Goal: Task Accomplishment & Management: Complete application form

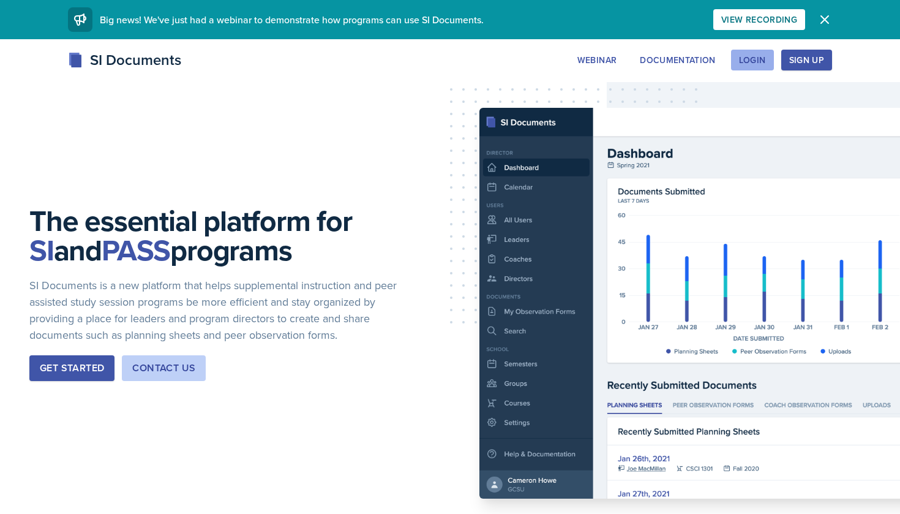
click at [758, 59] on div "Login" at bounding box center [752, 60] width 27 height 10
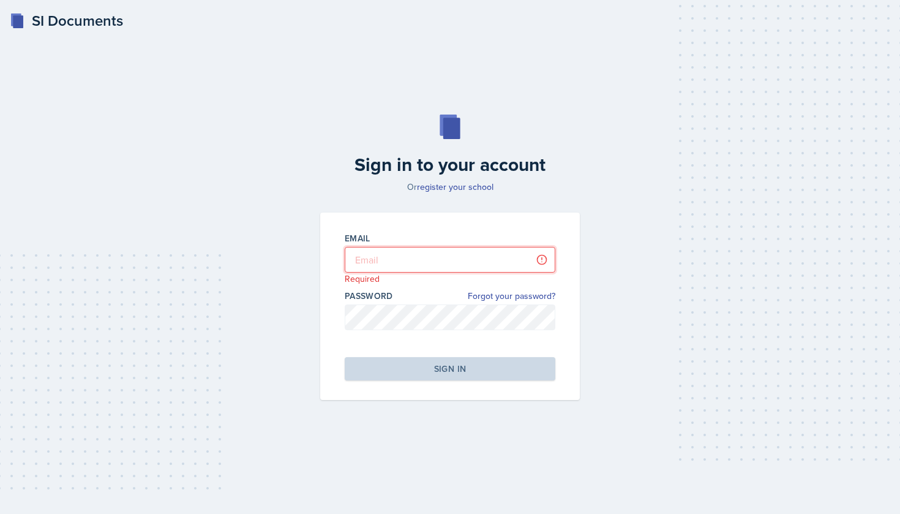
type input "[EMAIL_ADDRESS][DOMAIN_NAME]"
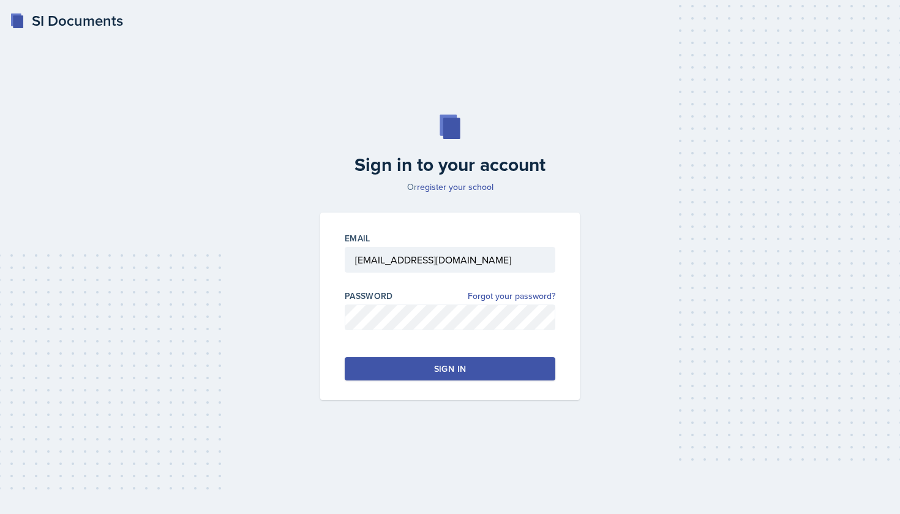
click at [427, 373] on button "Sign in" at bounding box center [450, 368] width 211 height 23
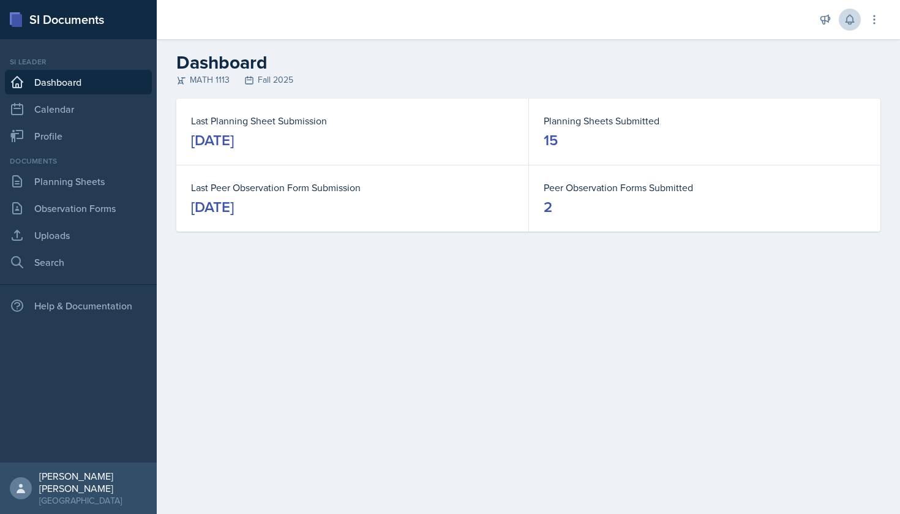
click at [847, 23] on icon at bounding box center [849, 19] width 8 height 9
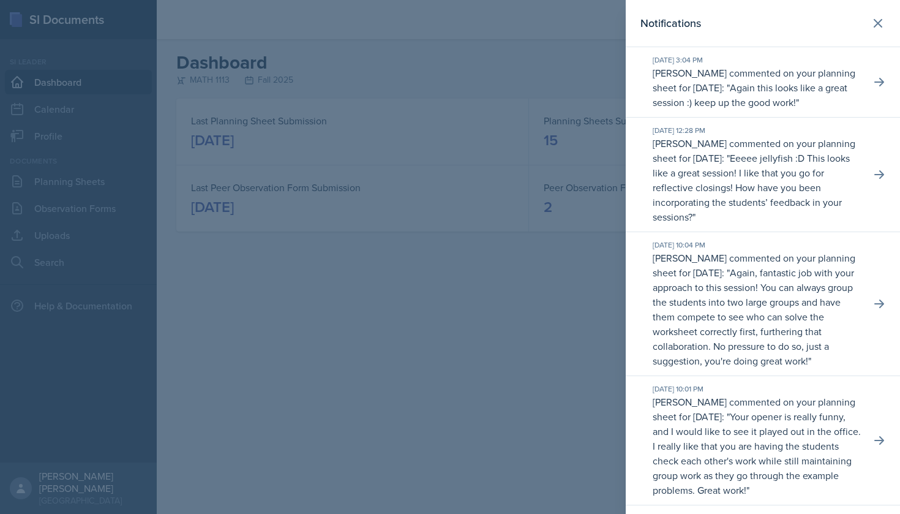
click at [485, 269] on div at bounding box center [450, 257] width 900 height 514
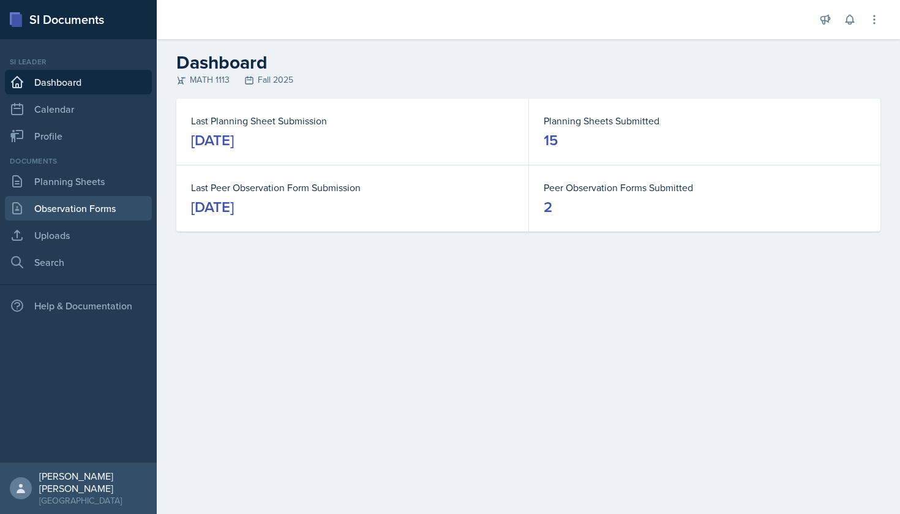
click at [70, 203] on link "Observation Forms" at bounding box center [78, 208] width 147 height 24
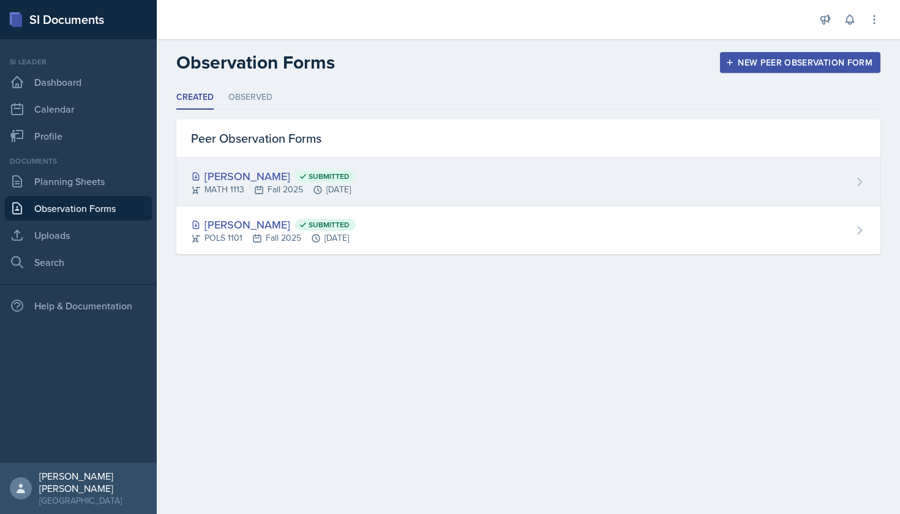
click at [356, 171] on div "[PERSON_NAME] Submitted" at bounding box center [273, 176] width 165 height 17
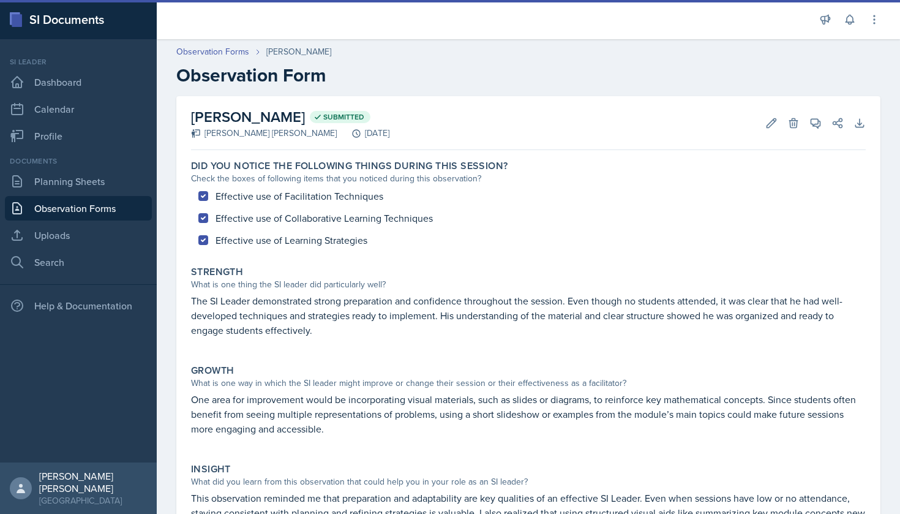
click at [634, 72] on h2 "Observation Form" at bounding box center [528, 75] width 704 height 22
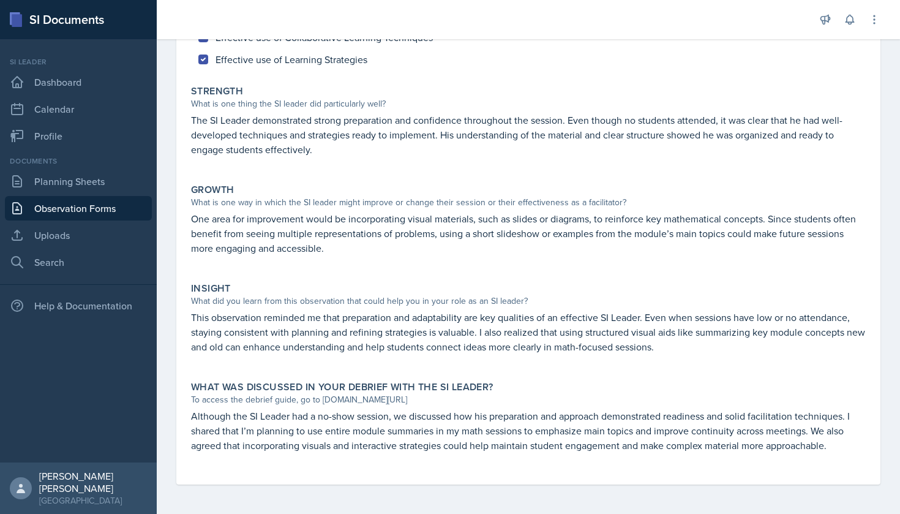
scroll to position [181, 0]
click at [71, 189] on link "Planning Sheets" at bounding box center [78, 181] width 147 height 24
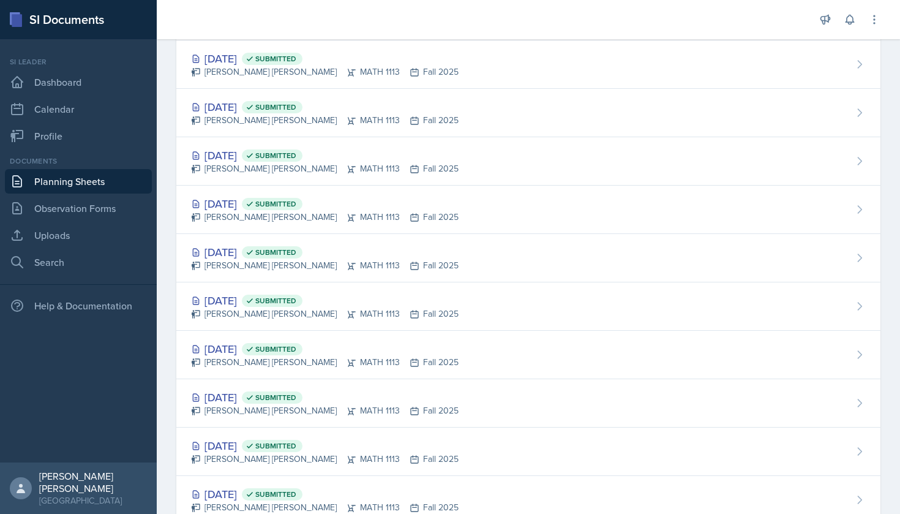
click at [890, 81] on div "Planning Sheets [DATE] Submitted [PERSON_NAME] [PERSON_NAME] MATH 1113 Fall 202…" at bounding box center [528, 325] width 743 height 841
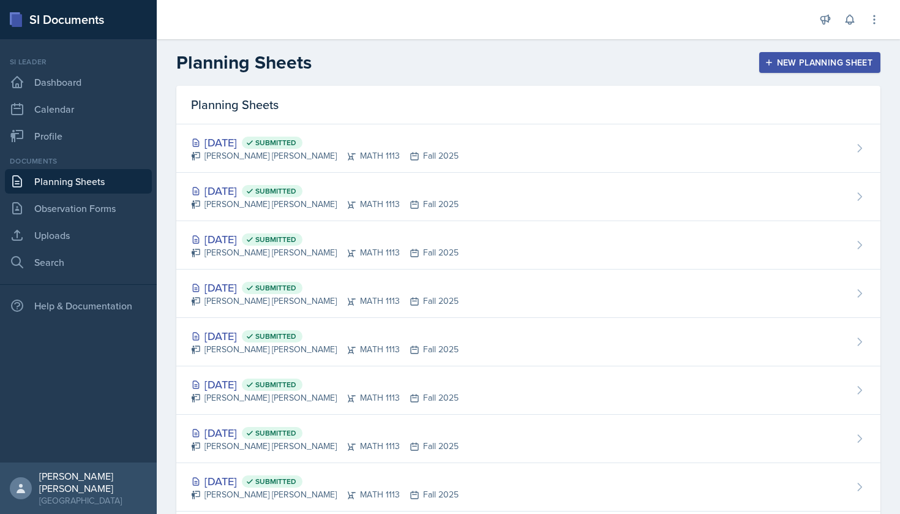
click at [827, 66] on div "New Planning Sheet" at bounding box center [819, 63] width 105 height 10
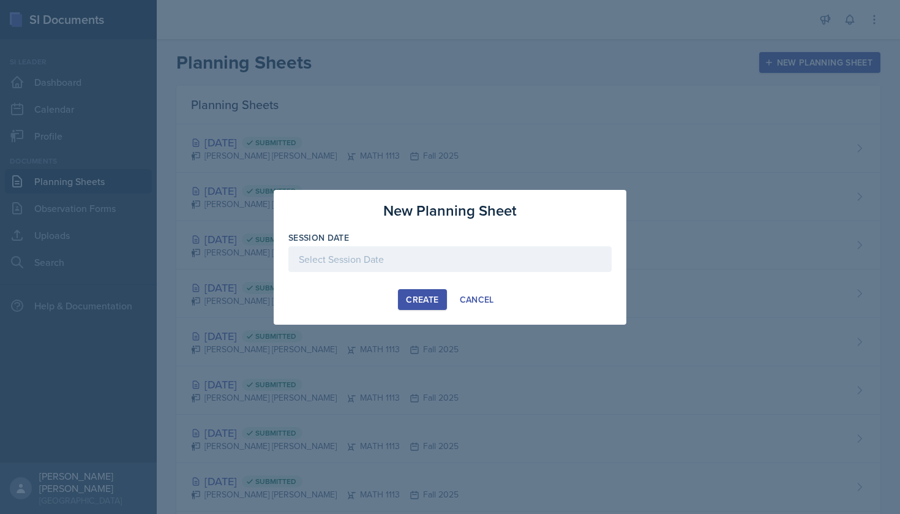
click at [459, 271] on div at bounding box center [449, 259] width 323 height 26
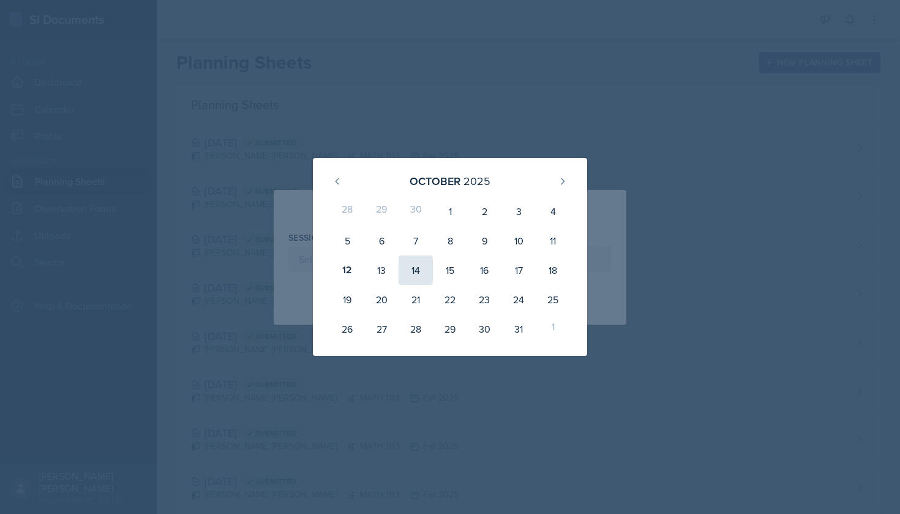
click at [406, 271] on div "14" at bounding box center [416, 269] width 34 height 29
type input "[DATE]"
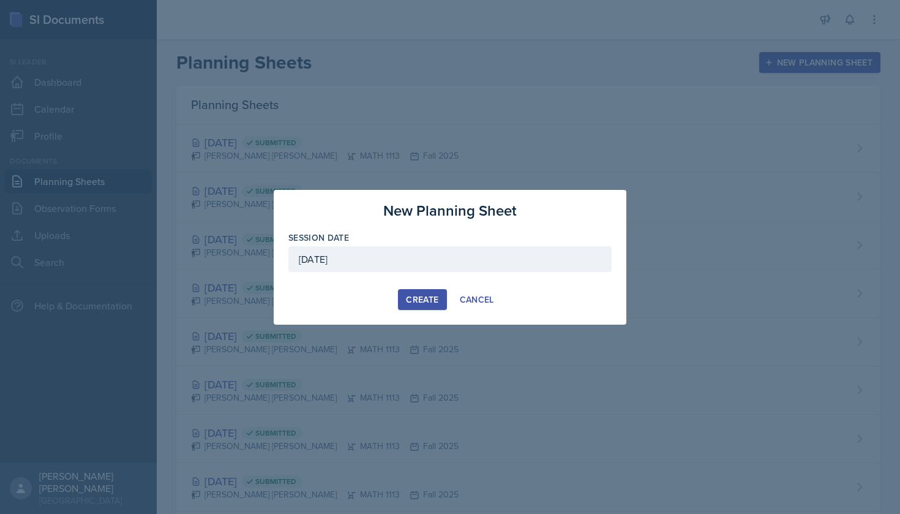
click at [426, 299] on div "Create" at bounding box center [422, 299] width 32 height 10
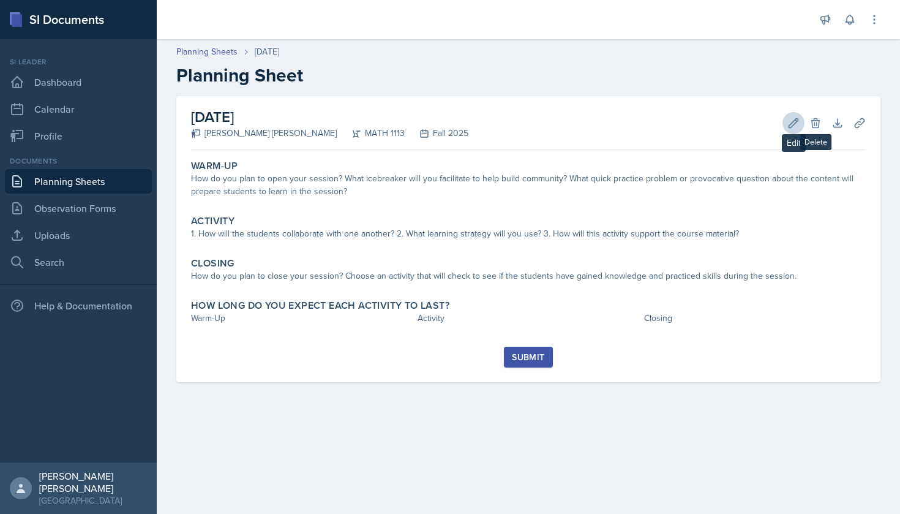
click at [788, 122] on icon at bounding box center [793, 123] width 12 height 12
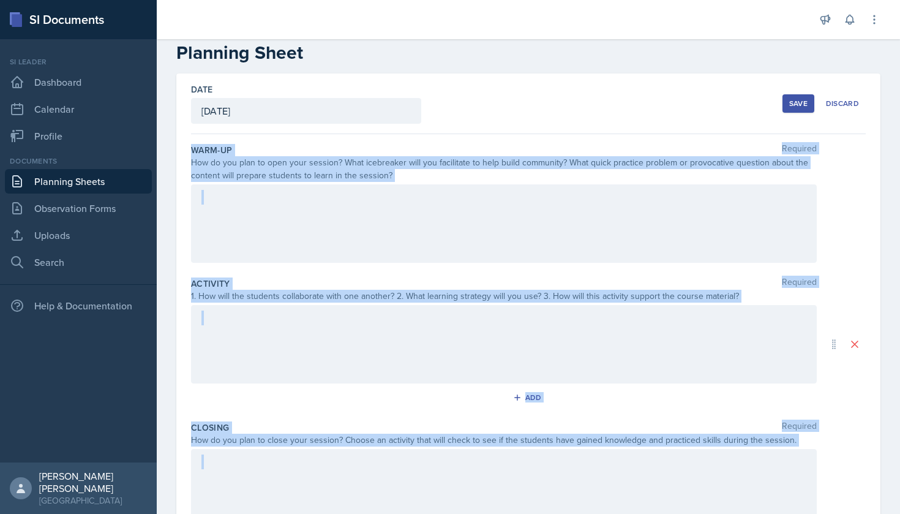
scroll to position [28, 0]
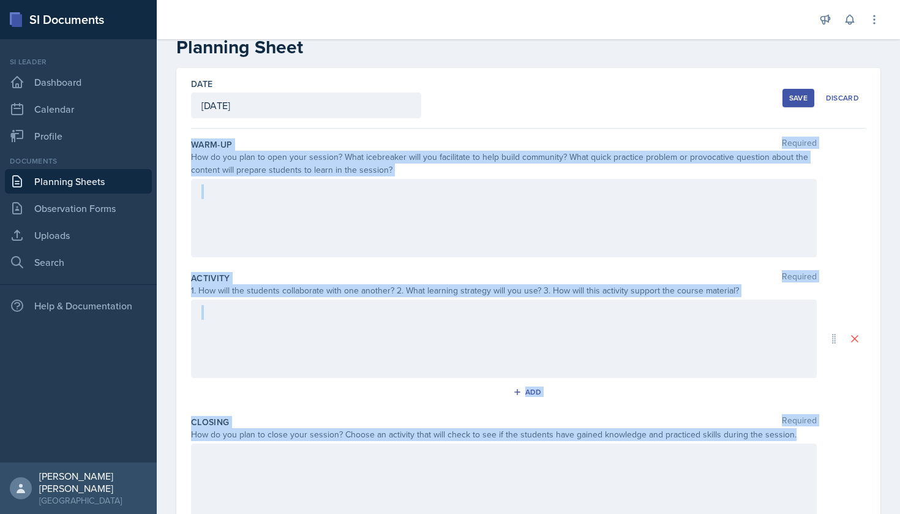
drag, startPoint x: 191, startPoint y: 171, endPoint x: 789, endPoint y: 436, distance: 654.2
click at [789, 436] on div "Warm-Up Required How do you plan to open your session? What icebreaker will you…" at bounding box center [528, 369] width 675 height 481
copy div "Warm-Up Required How do you plan to open your session? What icebreaker will you…"
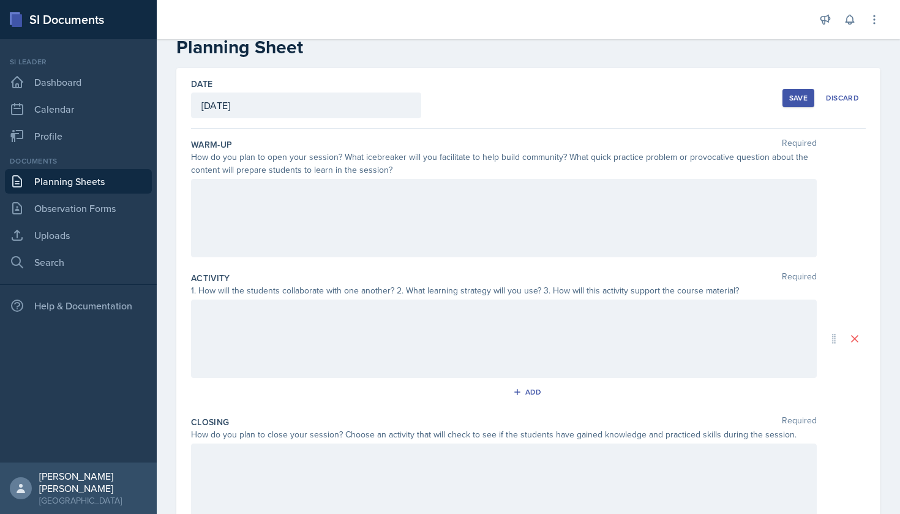
click at [741, 105] on div "Date [DATE] [DATE] 28 29 30 1 2 3 4 5 6 7 8 9 10 11 12 13 14 15 16 17 18 19 20 …" at bounding box center [528, 98] width 675 height 61
click at [328, 237] on div at bounding box center [504, 218] width 626 height 78
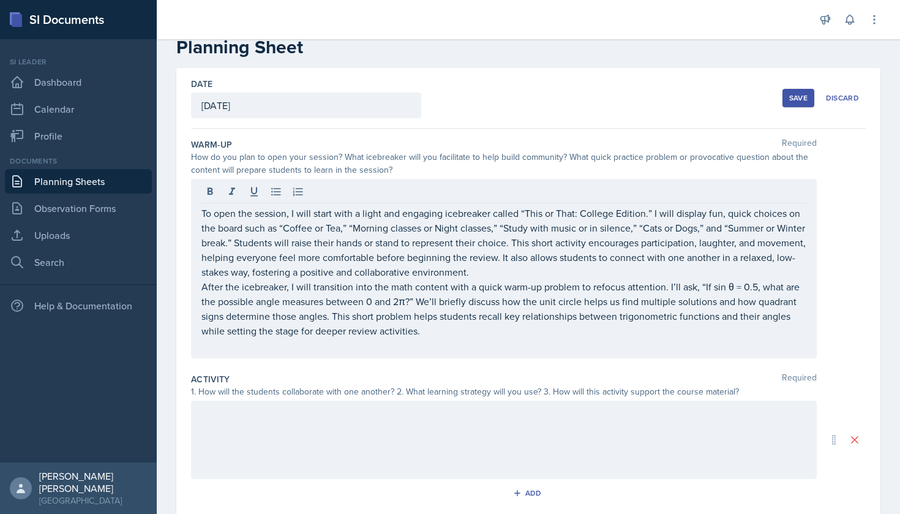
click at [496, 446] on div at bounding box center [504, 439] width 626 height 78
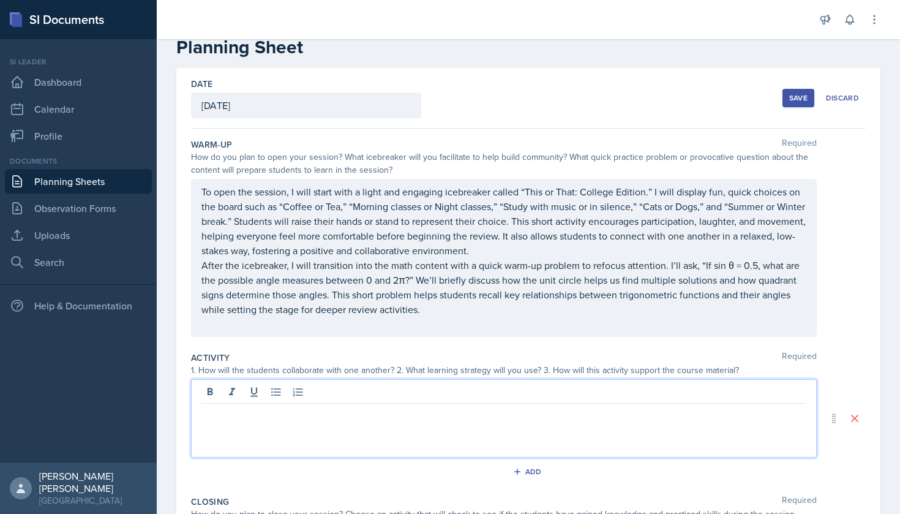
scroll to position [71, 0]
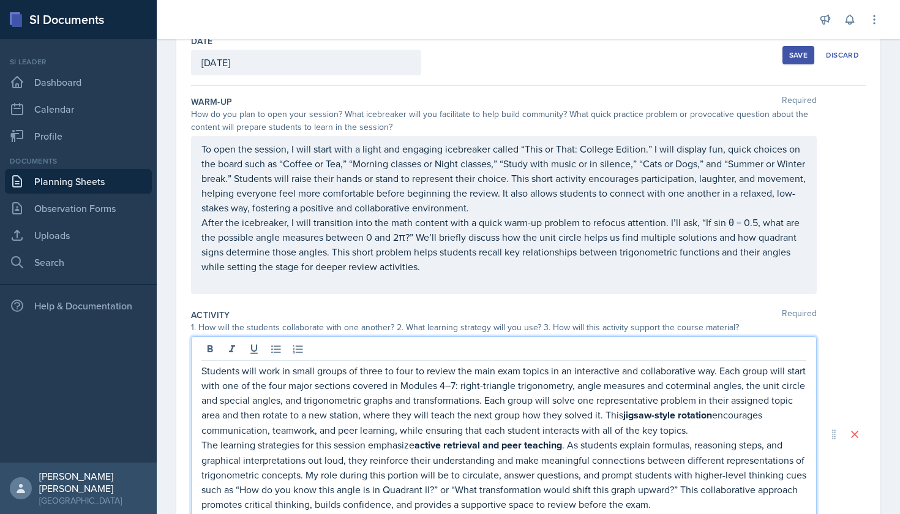
click at [602, 433] on p "Students will work in small groups of three to four to review the main exam top…" at bounding box center [503, 400] width 605 height 74
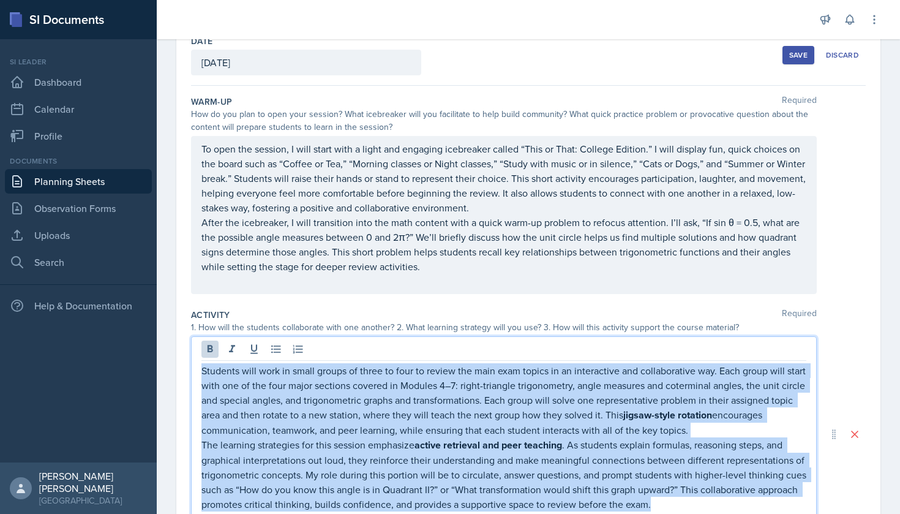
scroll to position [85, 0]
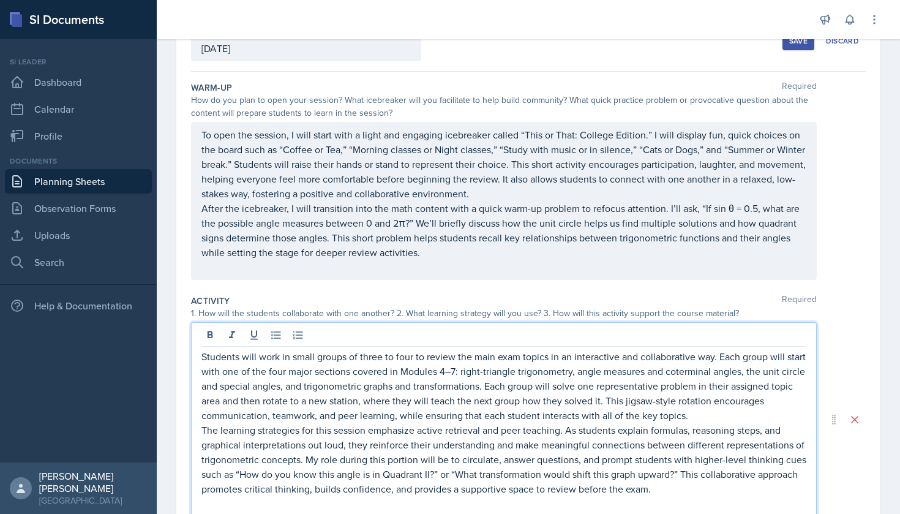
click at [839, 323] on div "Students will work in small groups of three to four to review the main exam top…" at bounding box center [528, 419] width 675 height 194
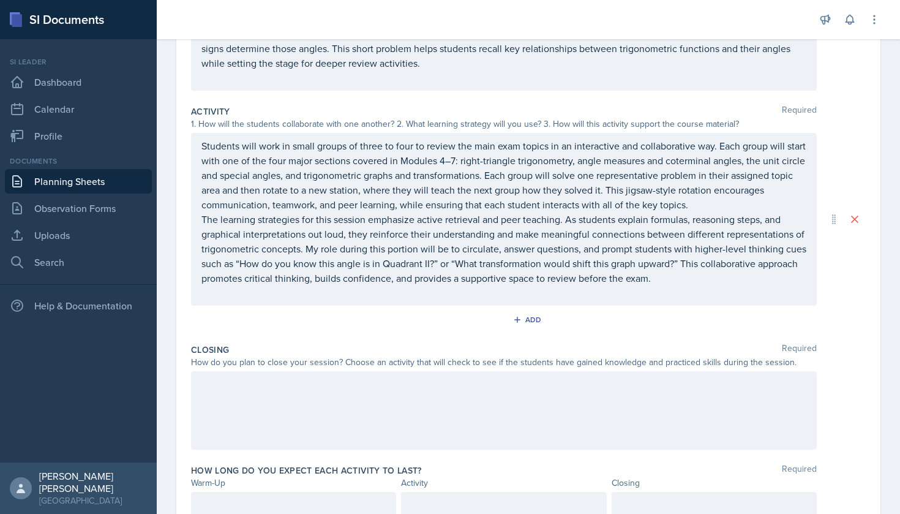
scroll to position [270, 0]
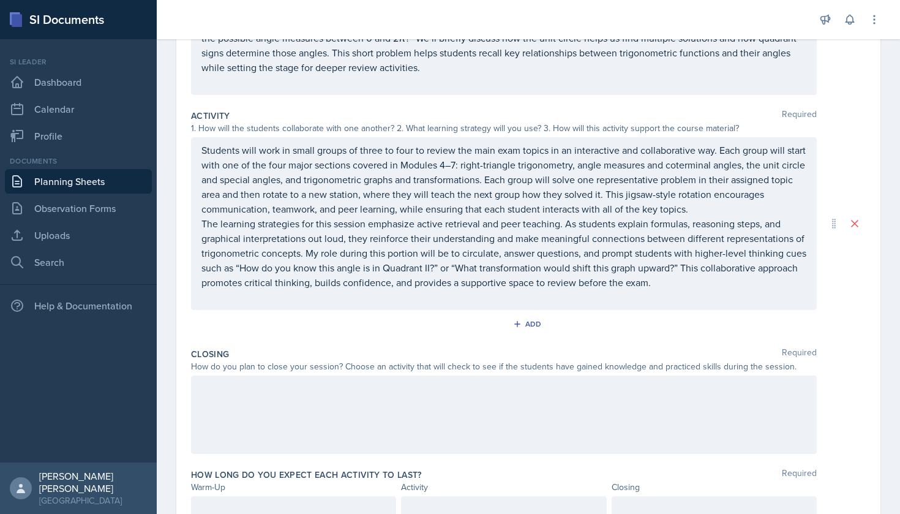
click at [731, 408] on div at bounding box center [504, 414] width 626 height 78
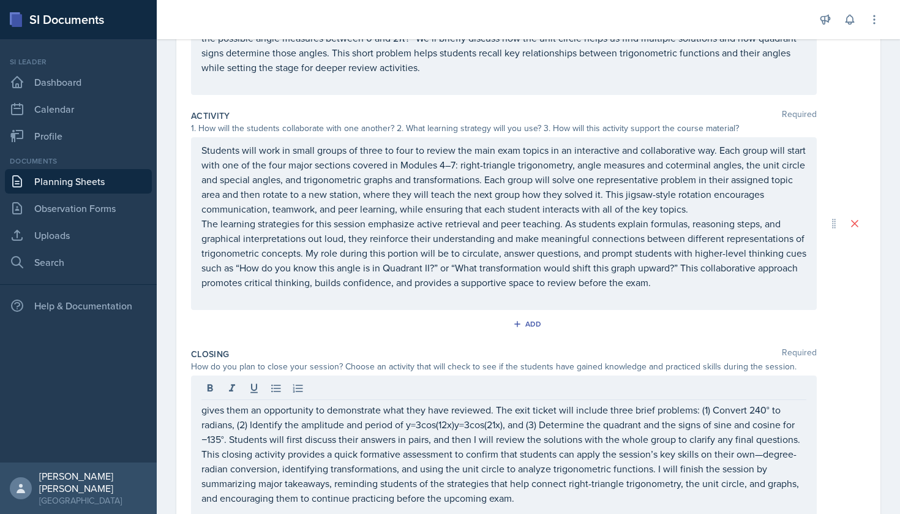
click at [896, 324] on div "Date [DATE] [DATE] 28 29 30 1 2 3 4 5 6 7 8 9 10 11 12 13 14 15 16 17 18 19 20 …" at bounding box center [528, 234] width 743 height 816
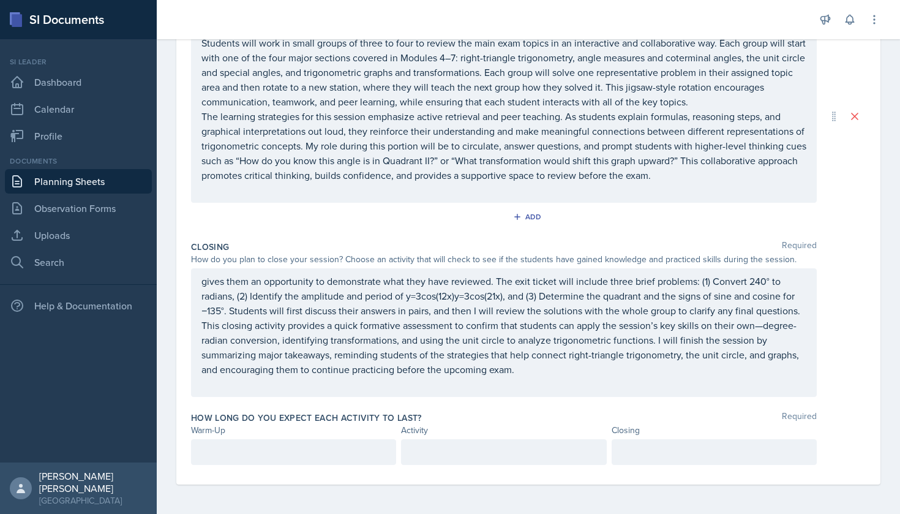
scroll to position [377, 0]
drag, startPoint x: 190, startPoint y: 414, endPoint x: 422, endPoint y: 411, distance: 232.0
click at [422, 412] on div "Date [DATE] [DATE] 28 29 30 1 2 3 4 5 6 7 8 9 10 11 12 13 14 15 16 17 18 19 20 …" at bounding box center [528, 101] width 704 height 765
copy label "How long do you expect each activity to last?"
click at [335, 463] on div at bounding box center [293, 452] width 205 height 26
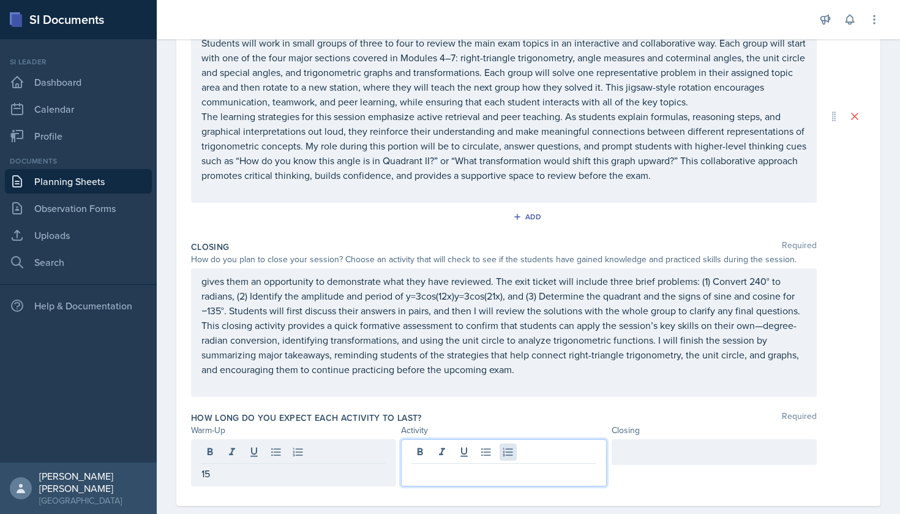
click at [515, 448] on div at bounding box center [503, 462] width 205 height 47
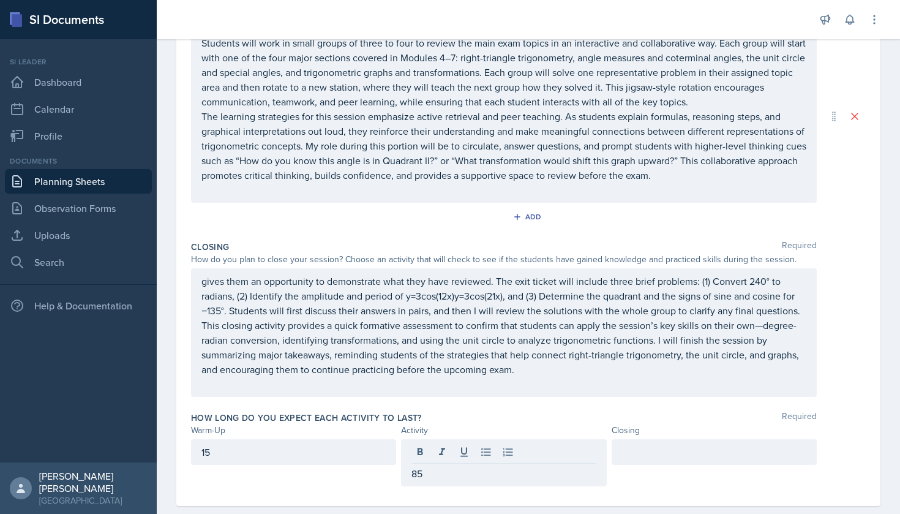
click at [673, 465] on div at bounding box center [714, 462] width 205 height 47
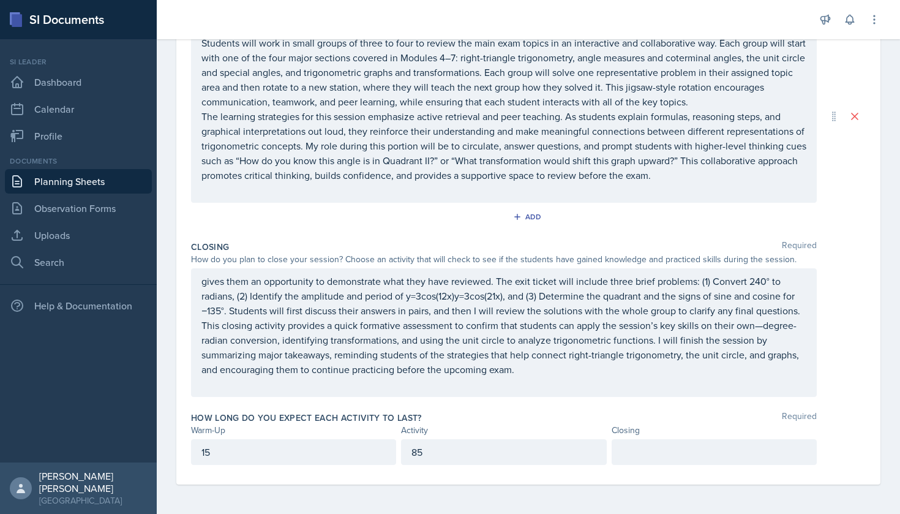
click at [670, 457] on div at bounding box center [714, 452] width 205 height 26
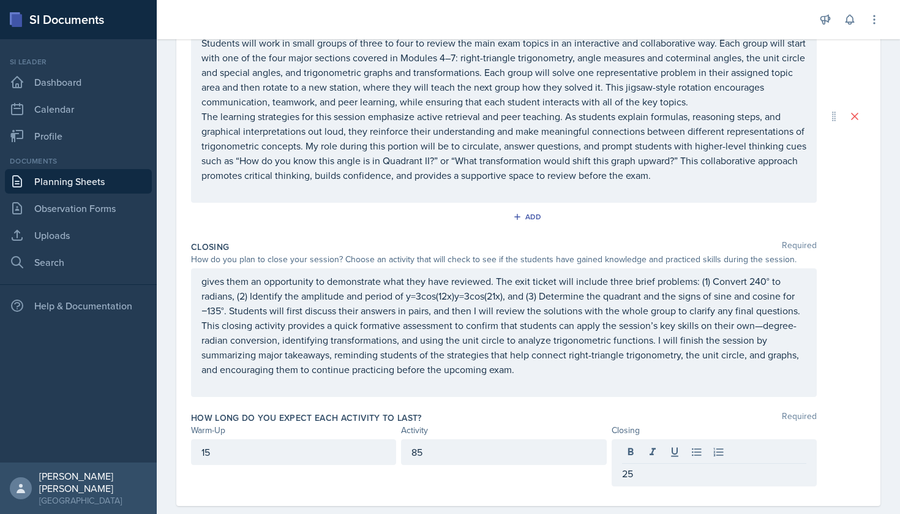
click at [857, 370] on div "gives them an opportunity to demonstrate what they have reviewed. The exit tick…" at bounding box center [528, 332] width 675 height 129
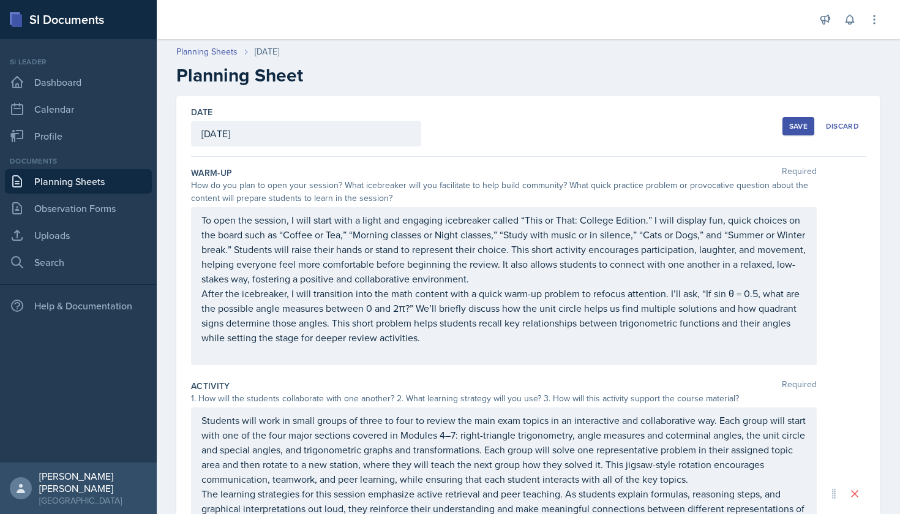
scroll to position [0, 0]
click at [801, 134] on button "Save" at bounding box center [798, 126] width 32 height 18
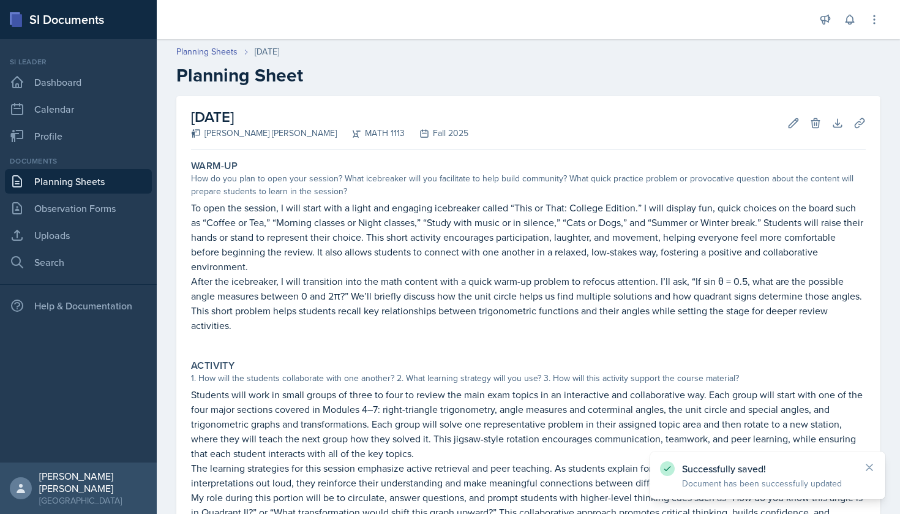
click at [653, 55] on div "Planning Sheets [DATE]" at bounding box center [528, 51] width 704 height 13
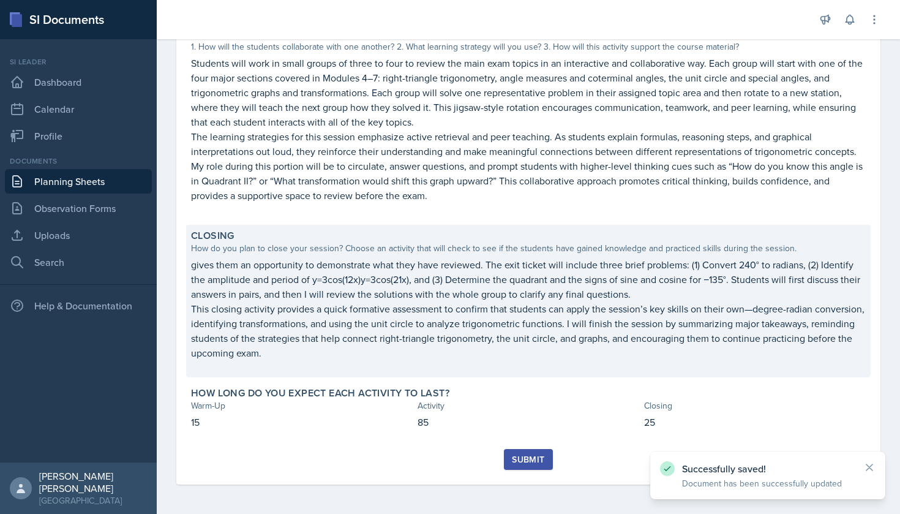
scroll to position [331, 0]
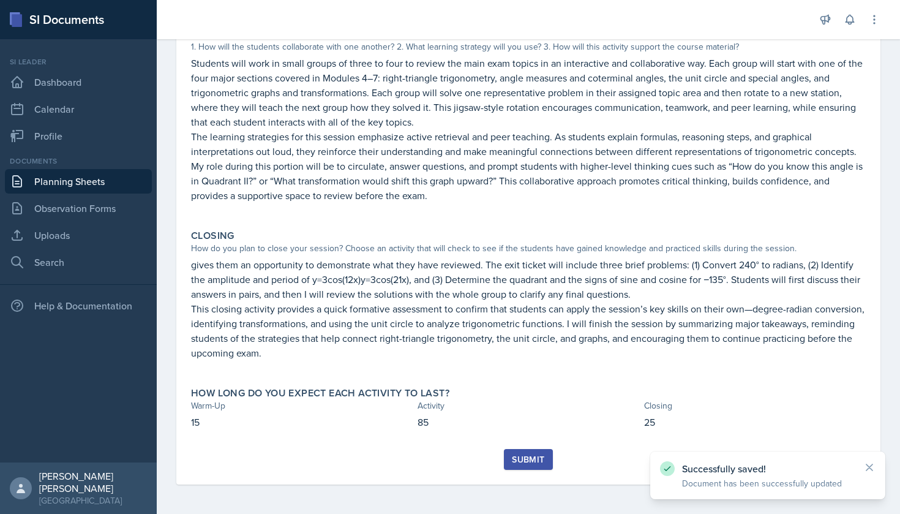
click at [547, 455] on button "Submit" at bounding box center [528, 459] width 48 height 21
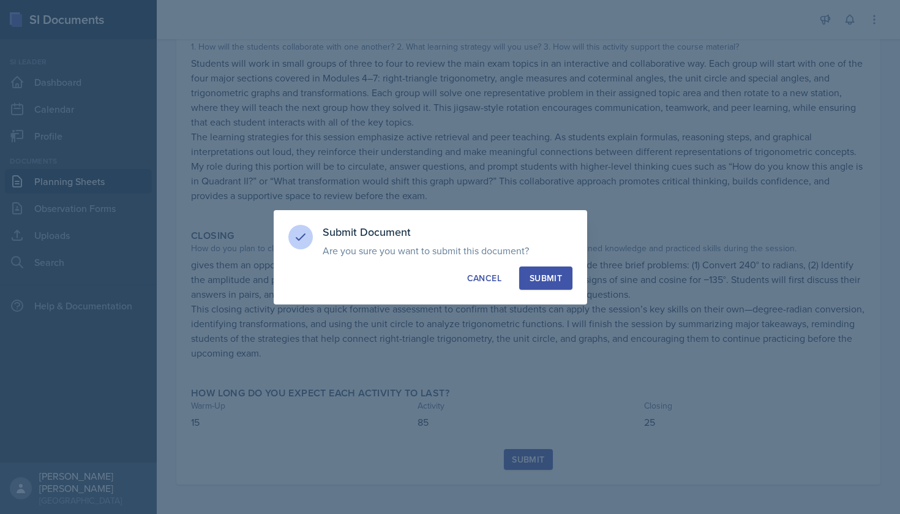
click at [560, 275] on div "Submit" at bounding box center [546, 278] width 32 height 12
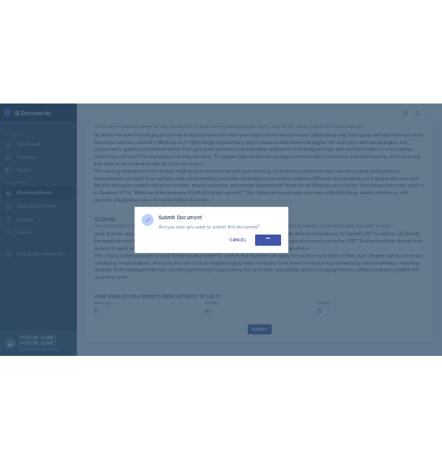
scroll to position [296, 0]
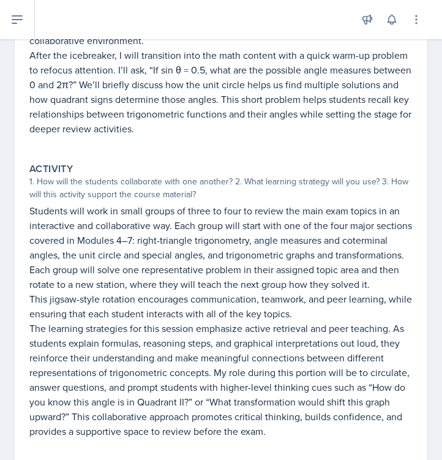
click at [425, 244] on div "[DATE] Submitted [PERSON_NAME] [PERSON_NAME] MATH 1113 Fall 2025 Edit Delete Vi…" at bounding box center [221, 278] width 413 height 956
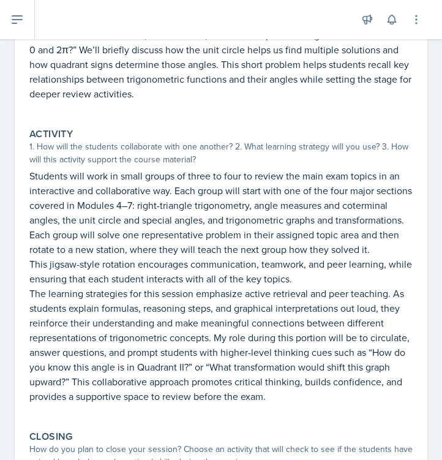
scroll to position [329, 0]
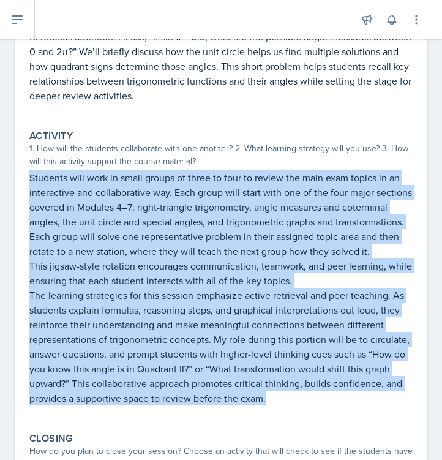
drag, startPoint x: 274, startPoint y: 400, endPoint x: 21, endPoint y: 181, distance: 334.6
click at [21, 181] on div "[DATE] Submitted [PERSON_NAME] [PERSON_NAME] MATH 1113 Fall 2025 Edit Delete Vi…" at bounding box center [221, 245] width 413 height 956
copy div "Loremips dolo sita co adipi elitse do eiusm te inci ut labore etd magn aliq eni…"
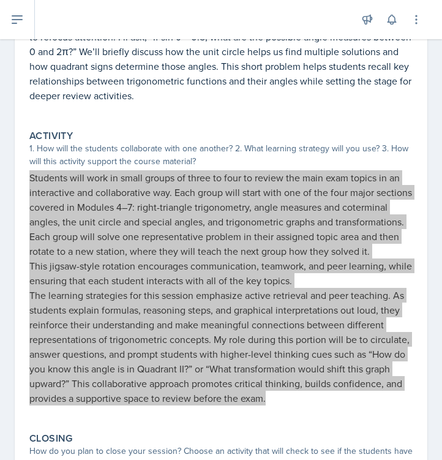
drag, startPoint x: 378, startPoint y: 309, endPoint x: 285, endPoint y: 210, distance: 136.0
click at [285, 210] on p "Students will work in small groups of three to four to review the main exam top…" at bounding box center [220, 229] width 383 height 118
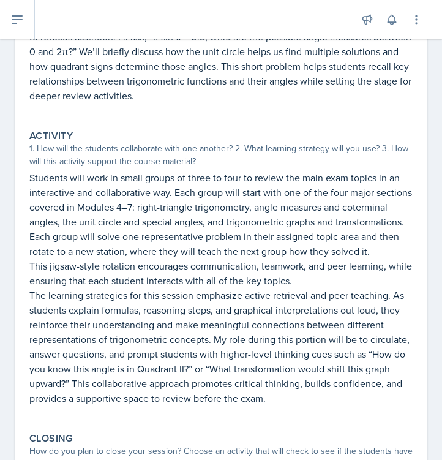
click at [371, 170] on div "Activity 1. How will the students collaborate with one another? 2. What learnin…" at bounding box center [220, 274] width 393 height 298
click at [429, 238] on div "[DATE] Submitted [PERSON_NAME] [PERSON_NAME] MATH 1113 Fall 2025 Edit Delete Vi…" at bounding box center [221, 259] width 442 height 985
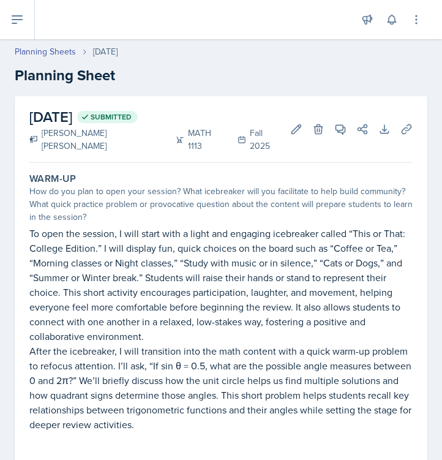
scroll to position [0, 0]
click at [303, 139] on div "[DATE] Submitted [PERSON_NAME] [PERSON_NAME] MATH 1113 Fall 2025 Edit Delete Vi…" at bounding box center [220, 129] width 383 height 67
click at [299, 130] on icon at bounding box center [296, 129] width 12 height 12
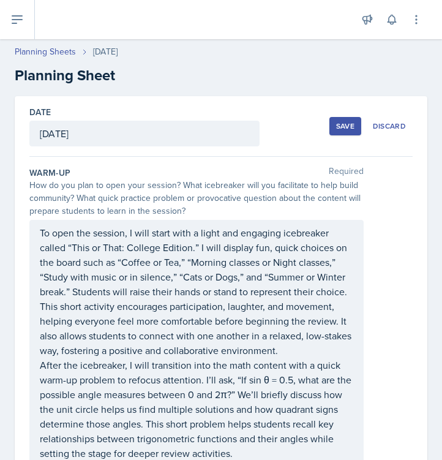
click at [410, 275] on div "To open the session, I will start with a light and engaging icebreaker called “…" at bounding box center [220, 350] width 383 height 261
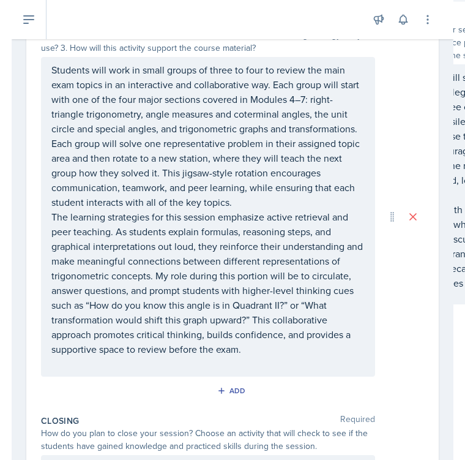
scroll to position [481, 0]
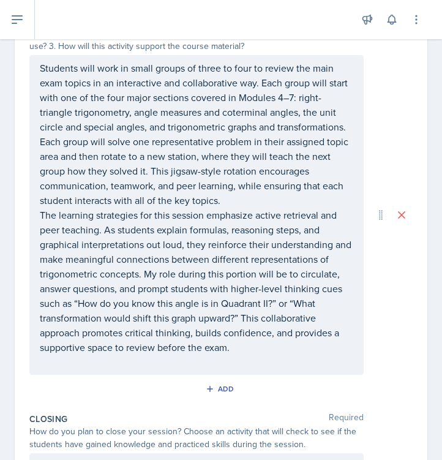
click at [162, 244] on p "The learning strategies for this session emphasize active retrieval and peer te…" at bounding box center [196, 281] width 313 height 147
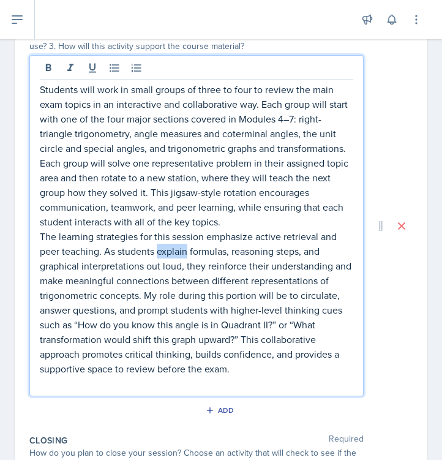
click at [162, 244] on p "The learning strategies for this session emphasize active retrieval and peer te…" at bounding box center [196, 302] width 313 height 147
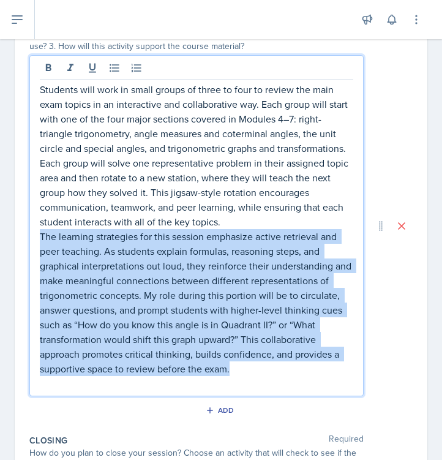
click at [162, 244] on p "The learning strategies for this session emphasize active retrieval and peer te…" at bounding box center [196, 302] width 313 height 147
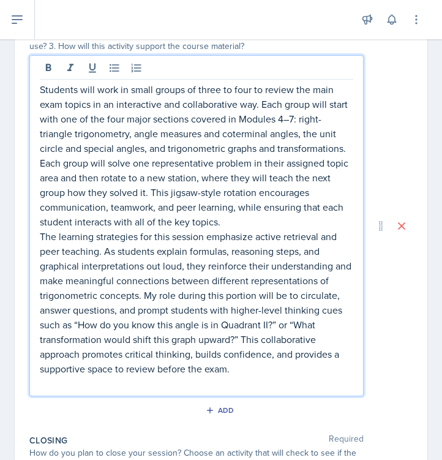
click at [271, 366] on p "The learning strategies for this session emphasize active retrieval and peer te…" at bounding box center [196, 302] width 313 height 147
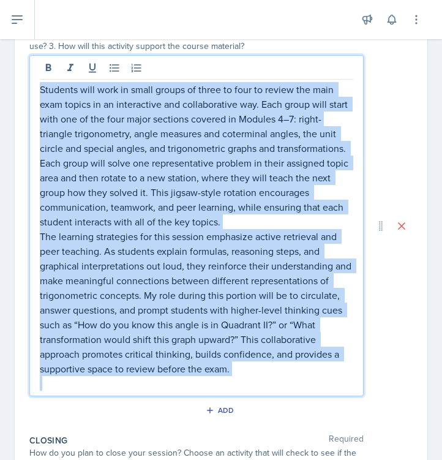
drag, startPoint x: 271, startPoint y: 366, endPoint x: 39, endPoint y: 91, distance: 360.1
click at [39, 91] on div "Students will work in small groups of three to four to review the main exam top…" at bounding box center [196, 225] width 334 height 341
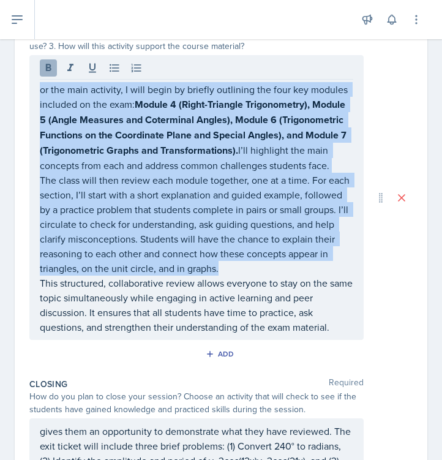
click at [46, 70] on icon at bounding box center [49, 67] width 6 height 7
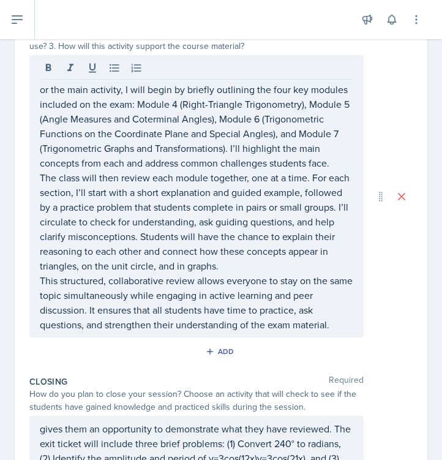
click at [406, 91] on div "or the main activity, I will begin by briefly outlining the four key modules in…" at bounding box center [220, 196] width 383 height 282
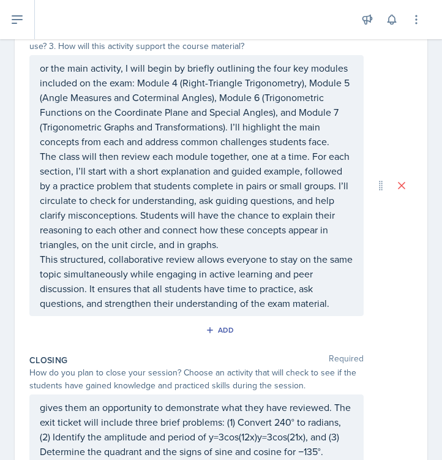
click at [430, 201] on div "Date [DATE] [DATE] 28 29 30 1 2 3 4 5 6 7 8 9 10 11 12 13 14 15 16 17 18 19 20 …" at bounding box center [221, 172] width 442 height 1112
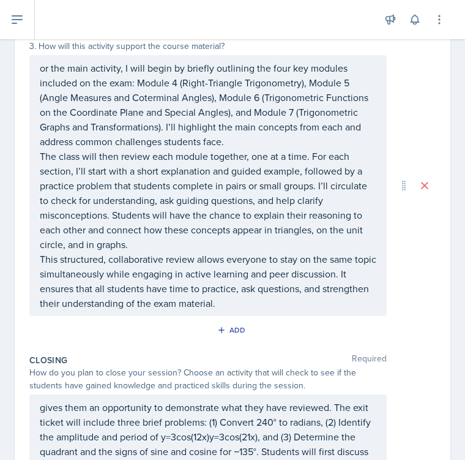
click at [452, 176] on div "Date [DATE] [DATE] 28 29 30 1 2 3 4 5 6 7 8 9 10 11 12 13 14 15 16 17 18 19 20 …" at bounding box center [232, 172] width 465 height 1112
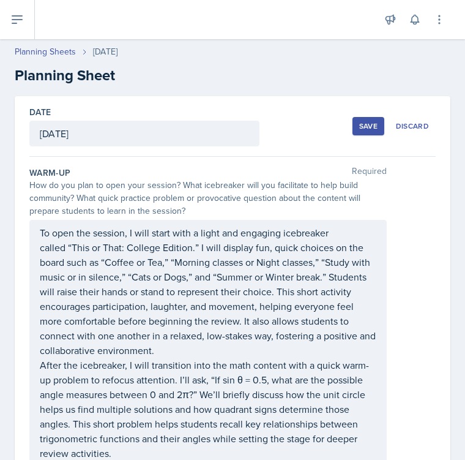
scroll to position [0, 0]
click at [366, 125] on div "Save" at bounding box center [368, 126] width 18 height 10
